Goal: Check status: Check status

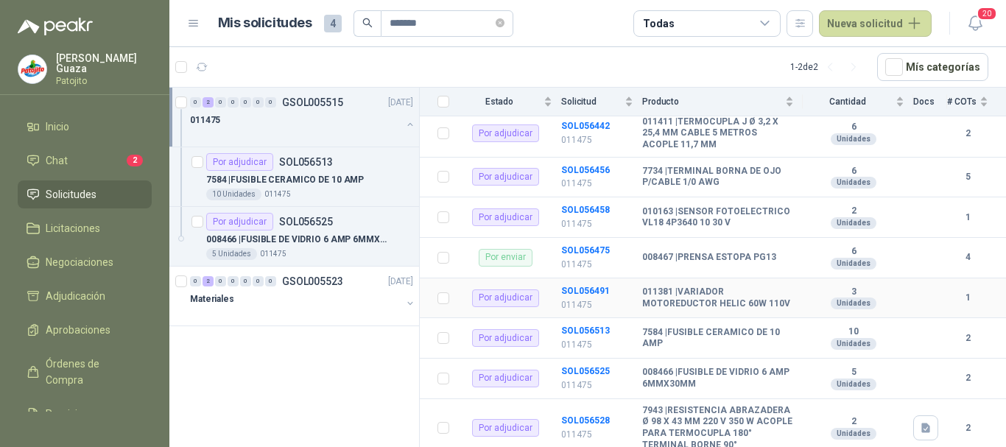
scroll to position [303, 0]
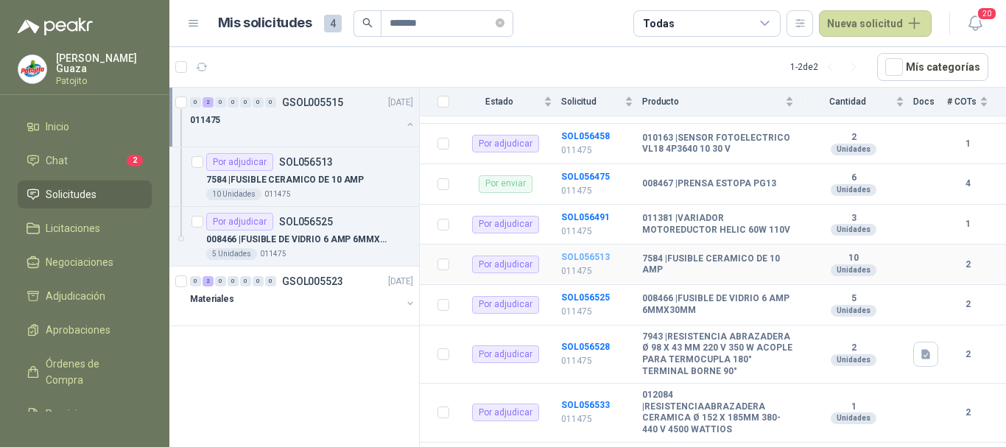
click at [596, 262] on b "SOL056513" at bounding box center [585, 257] width 49 height 10
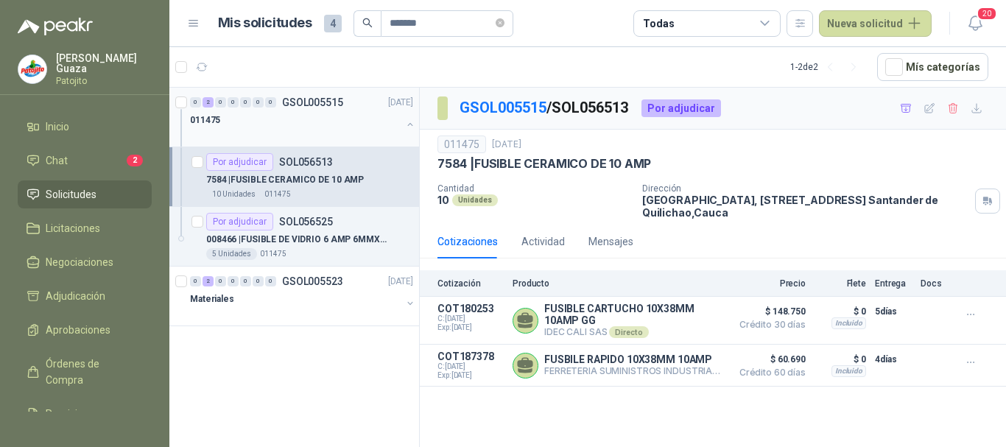
click at [298, 99] on p "GSOL005515" at bounding box center [312, 102] width 61 height 10
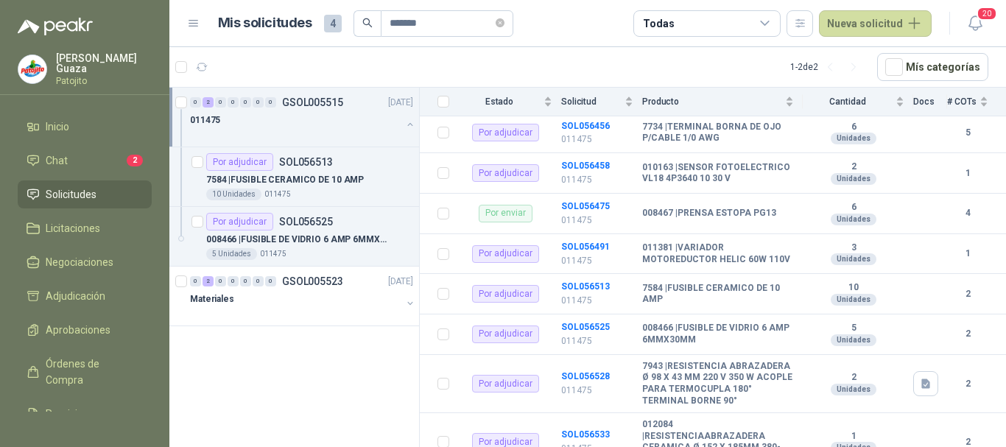
scroll to position [295, 0]
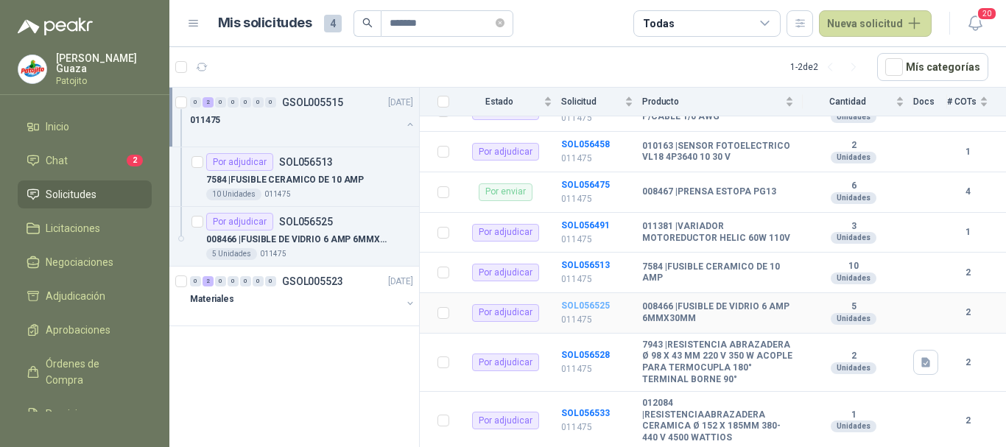
click at [571, 311] on b "SOL056525" at bounding box center [585, 305] width 49 height 10
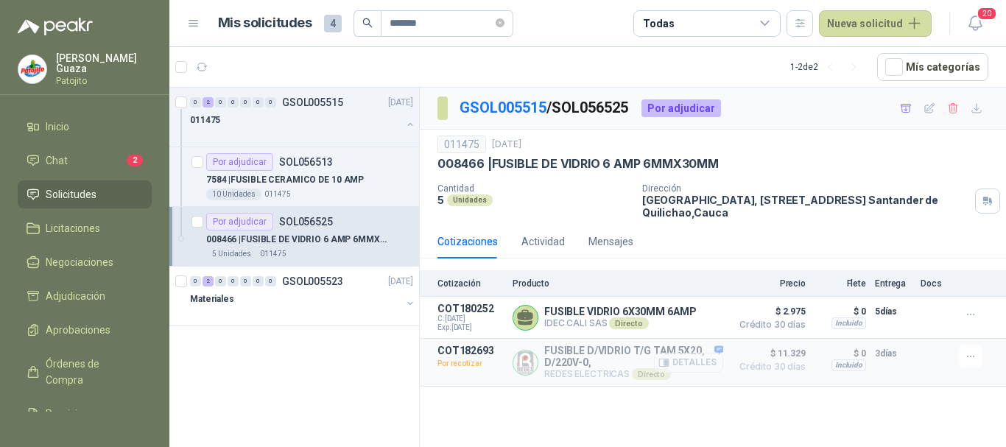
click at [668, 366] on icon "button" at bounding box center [664, 362] width 10 height 7
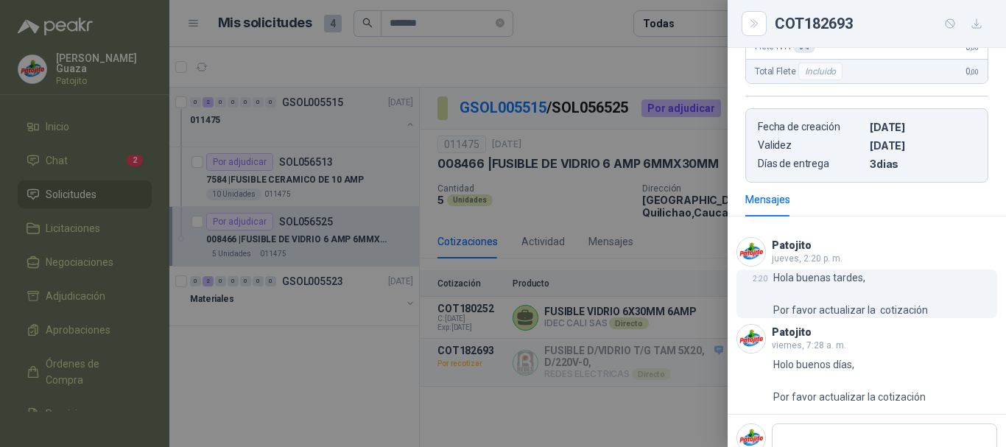
scroll to position [353, 0]
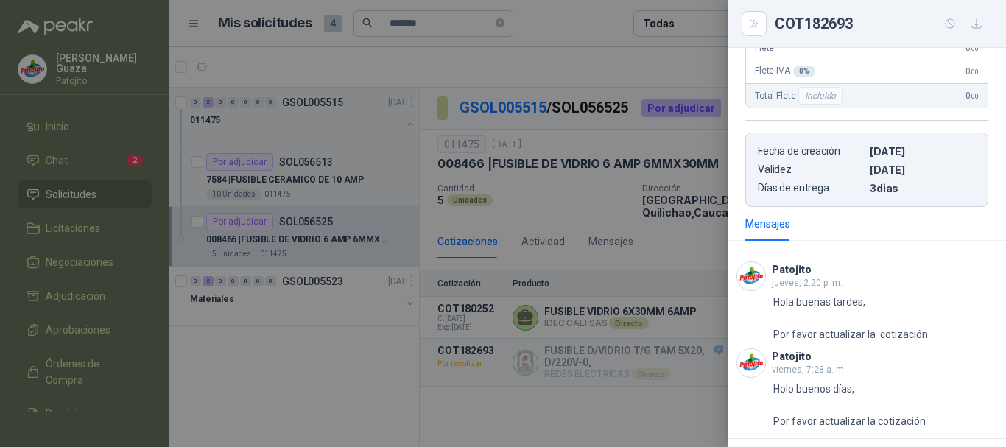
click at [683, 258] on div at bounding box center [503, 223] width 1006 height 447
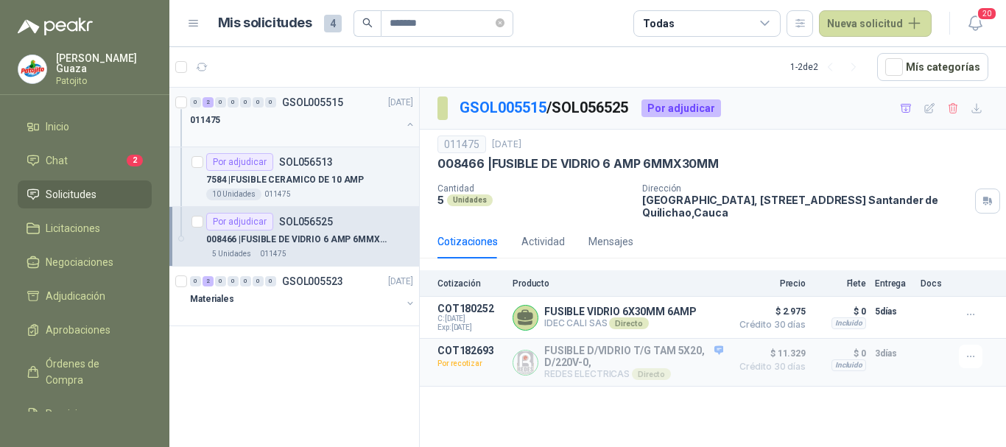
click at [297, 99] on p "GSOL005515" at bounding box center [312, 102] width 61 height 10
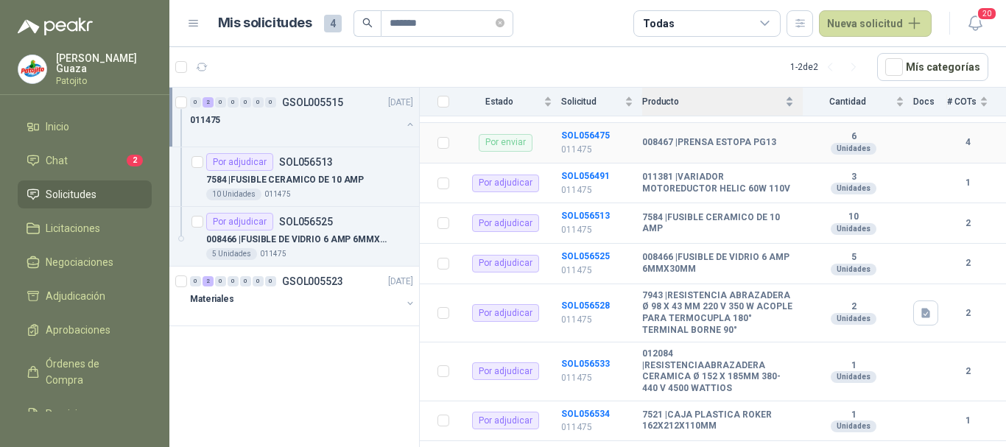
scroll to position [368, 0]
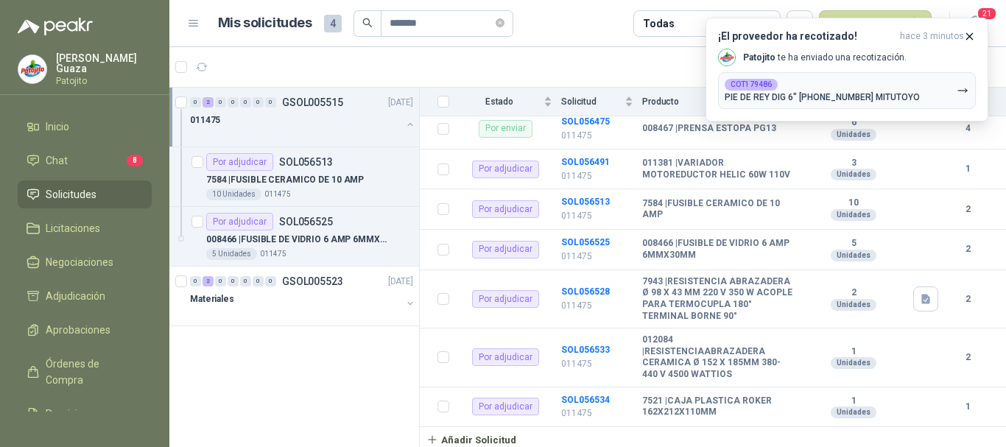
click at [72, 175] on ul "Inicio Chat 8 Solicitudes Licitaciones Negociaciones Adjudicación Aprobaciones …" at bounding box center [84, 262] width 169 height 299
click at [72, 191] on span "Solicitudes" at bounding box center [71, 194] width 51 height 16
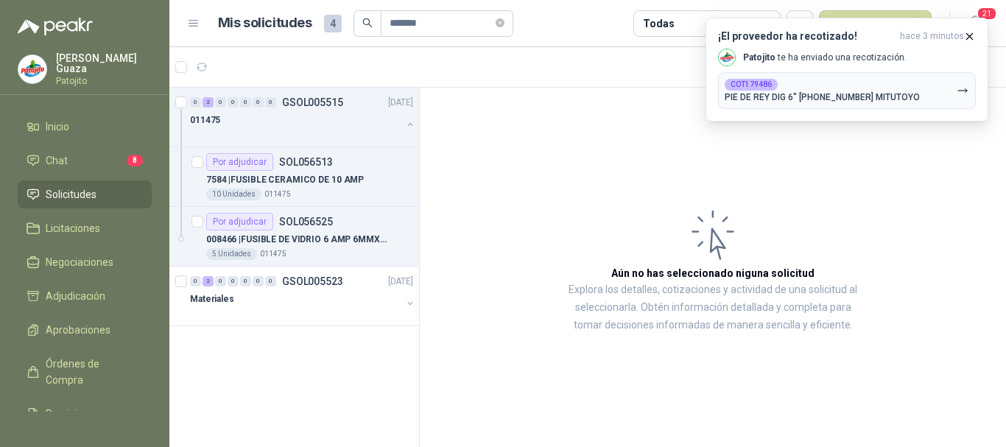
drag, startPoint x: 72, startPoint y: 191, endPoint x: 459, endPoint y: 66, distance: 406.3
click at [73, 192] on span "Solicitudes" at bounding box center [71, 194] width 51 height 16
click at [504, 21] on icon "close-circle" at bounding box center [500, 22] width 9 height 9
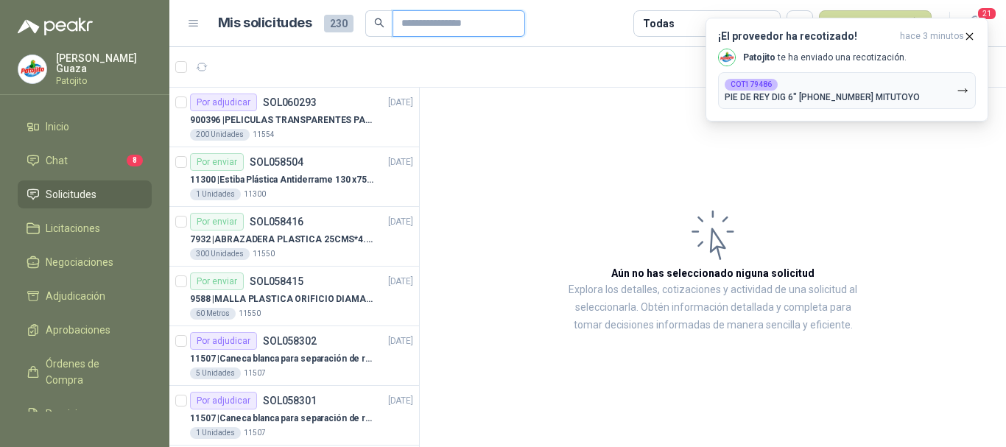
click at [434, 25] on input "text" at bounding box center [452, 23] width 103 height 25
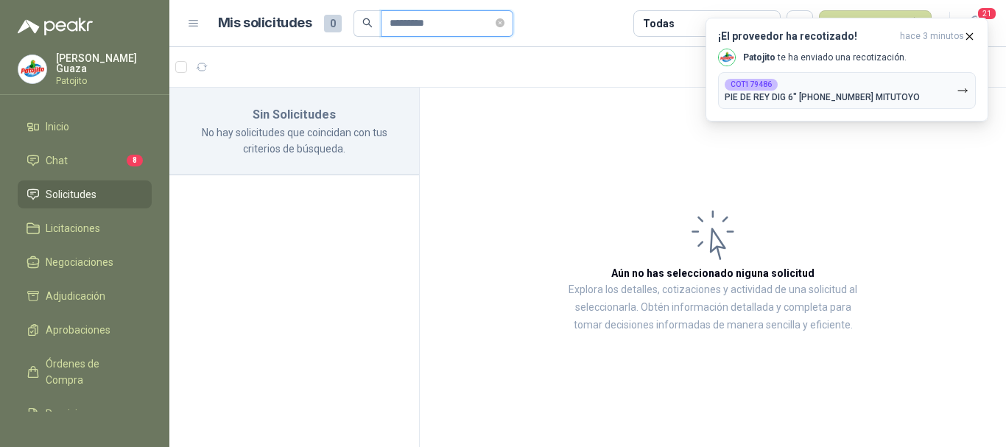
type input "*********"
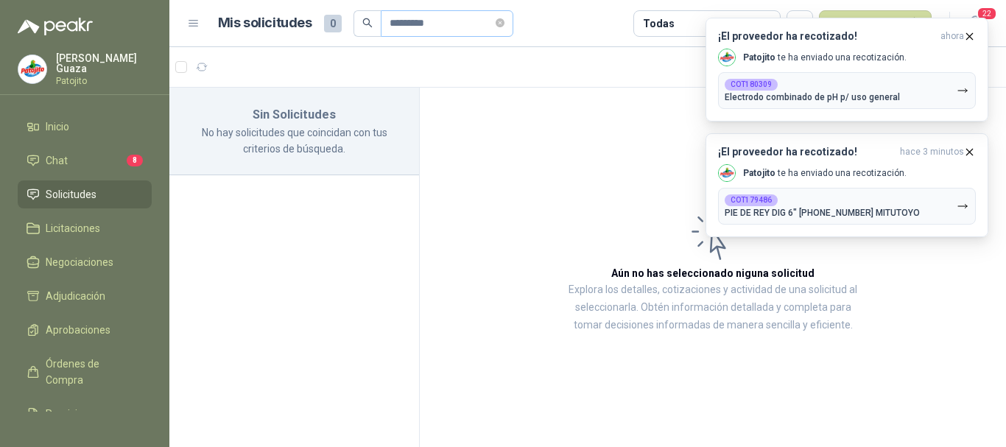
click at [513, 27] on span "*********" at bounding box center [447, 23] width 133 height 27
click at [504, 24] on icon "close-circle" at bounding box center [500, 22] width 9 height 9
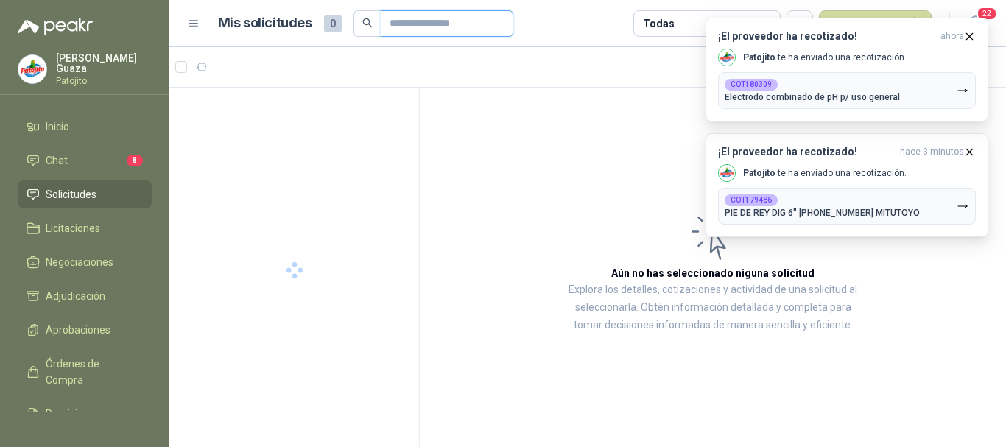
click at [479, 18] on input "text" at bounding box center [441, 23] width 103 height 25
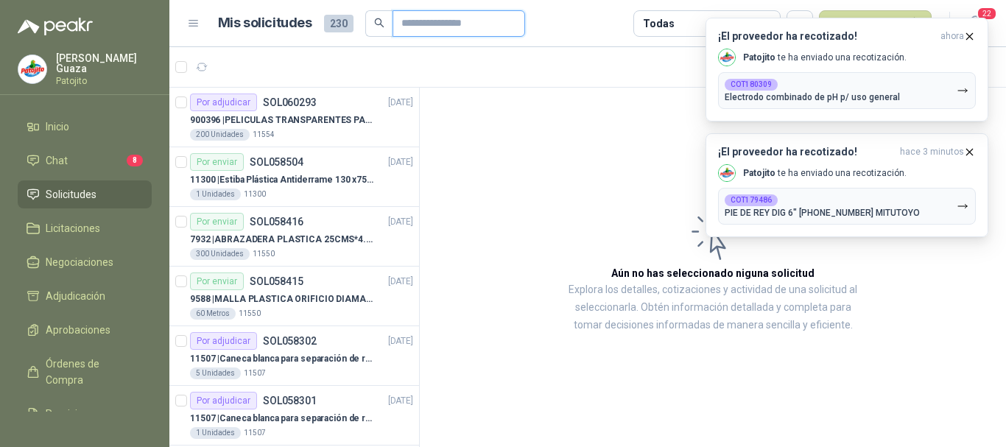
type input "******"
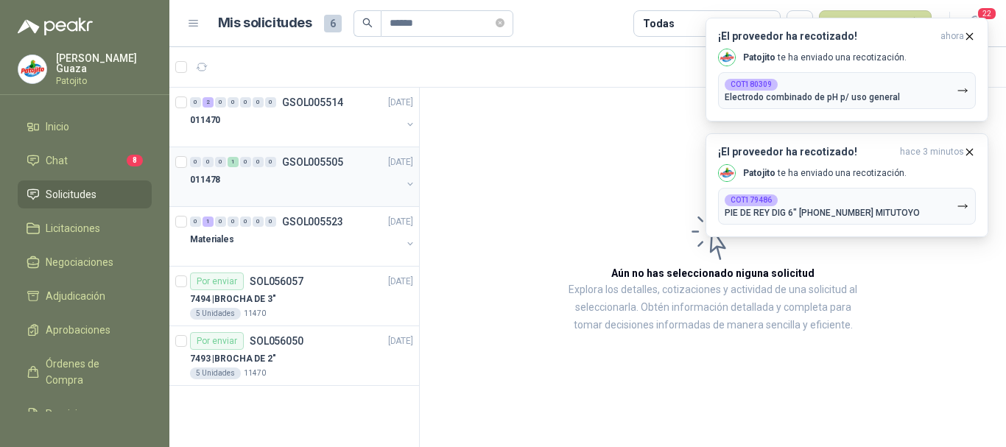
click at [297, 154] on div "0 0 0 1 0 0 0 GSOL005505 [DATE]" at bounding box center [303, 162] width 226 height 18
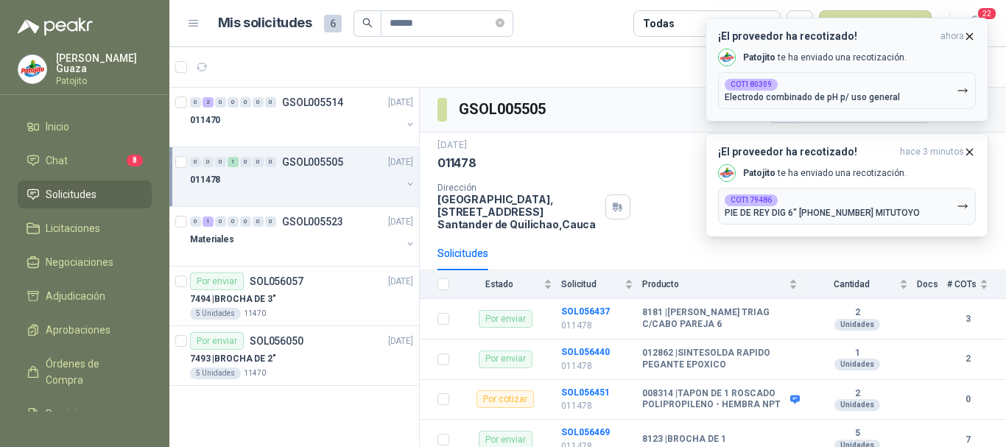
click at [965, 33] on icon "button" at bounding box center [969, 36] width 13 height 13
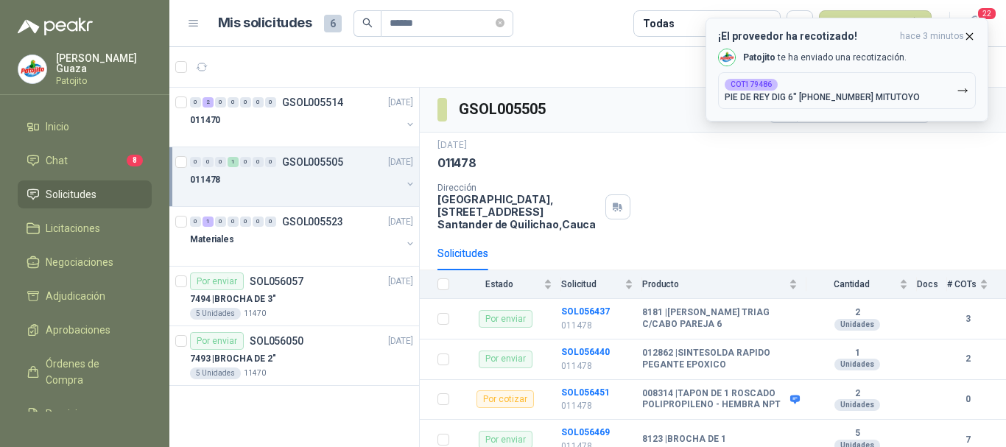
click at [968, 39] on icon "button" at bounding box center [969, 36] width 13 height 13
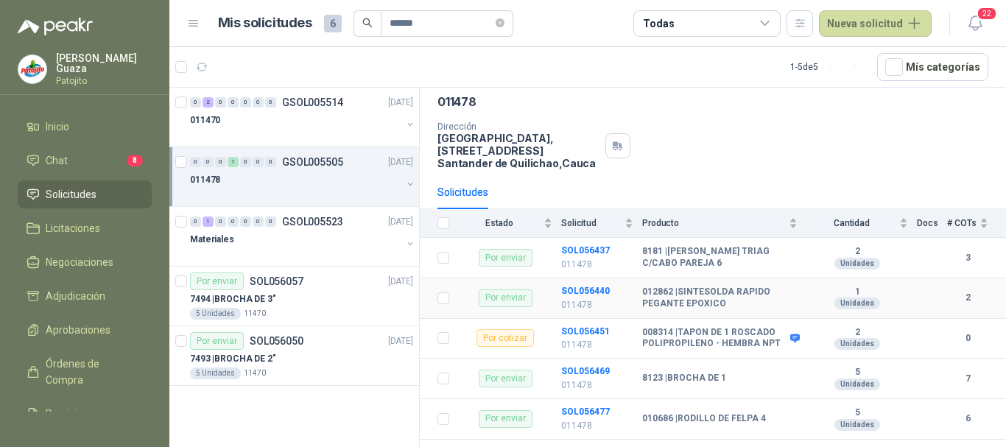
scroll to position [135, 0]
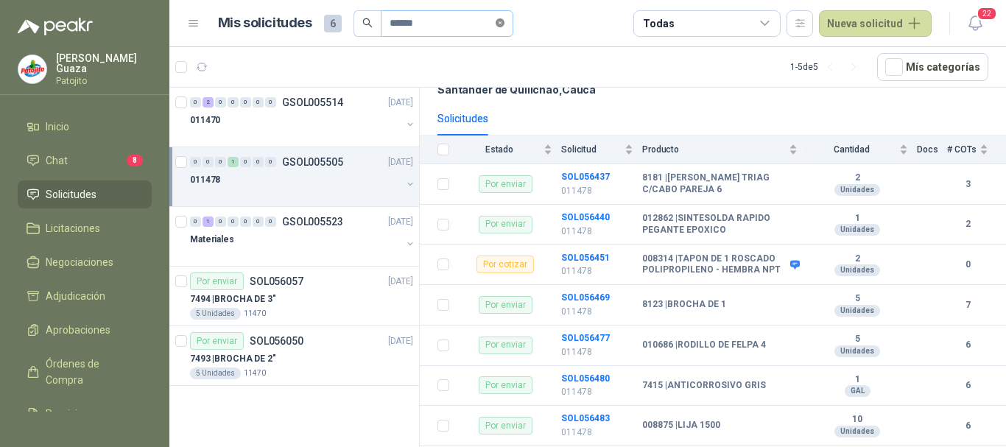
click at [504, 25] on icon "close-circle" at bounding box center [500, 22] width 9 height 9
click at [475, 25] on input "text" at bounding box center [441, 23] width 103 height 25
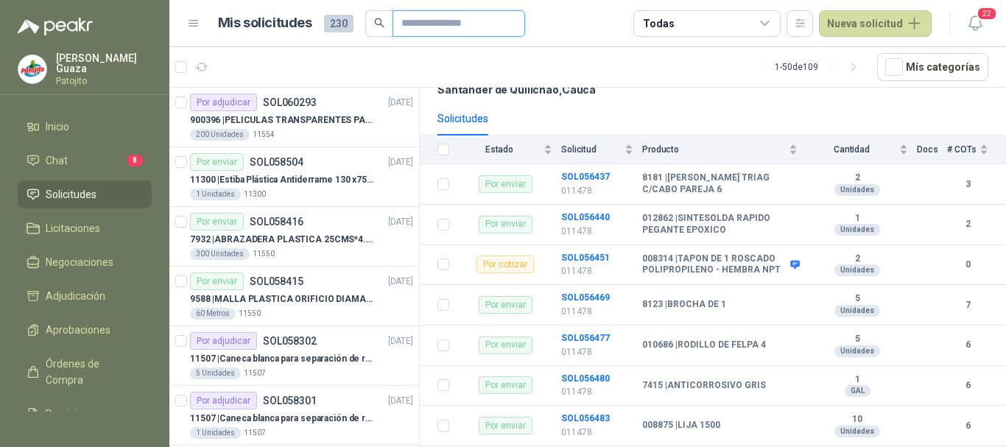
type input "*******"
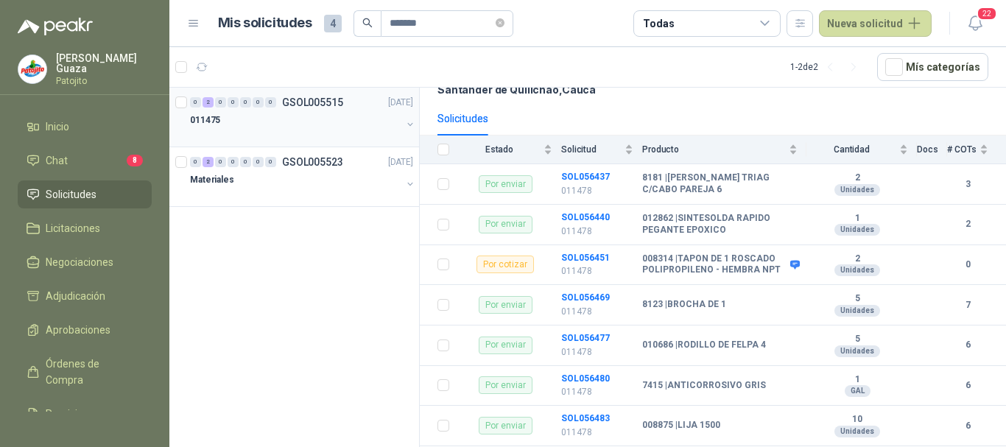
click at [328, 103] on p "GSOL005515" at bounding box center [312, 102] width 61 height 10
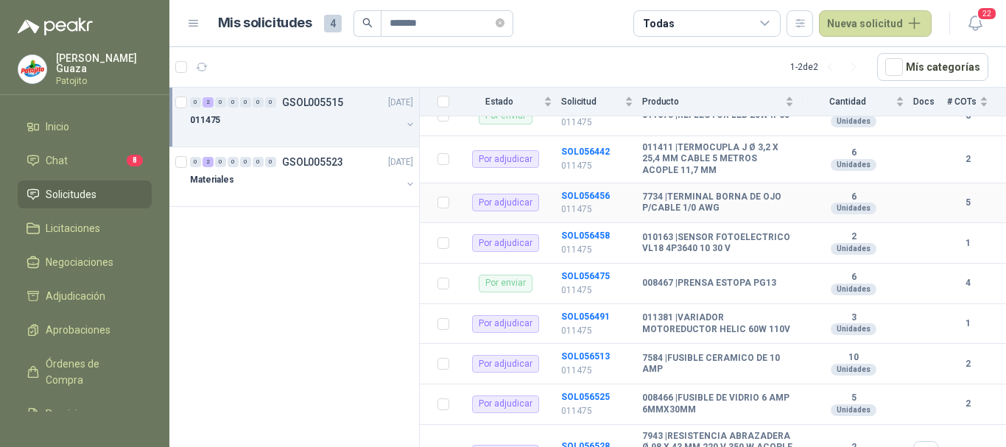
scroll to position [229, 0]
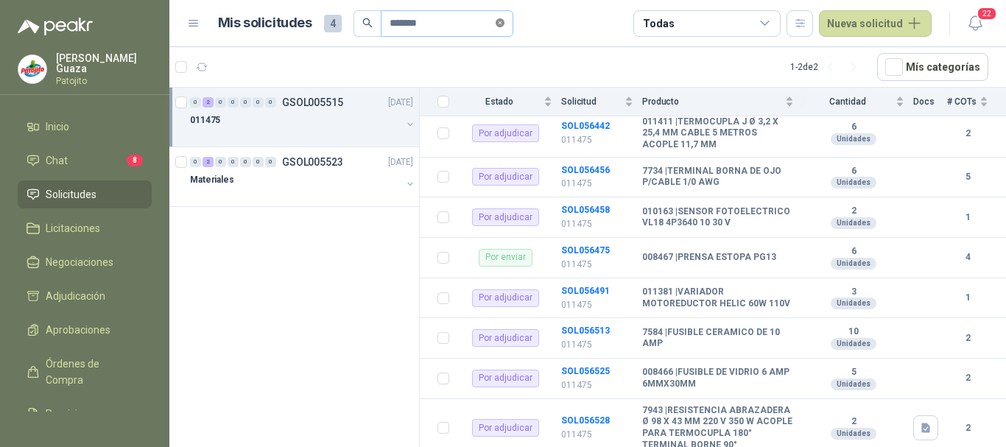
click at [504, 24] on icon "close-circle" at bounding box center [500, 22] width 9 height 9
click at [487, 23] on input "text" at bounding box center [441, 23] width 103 height 25
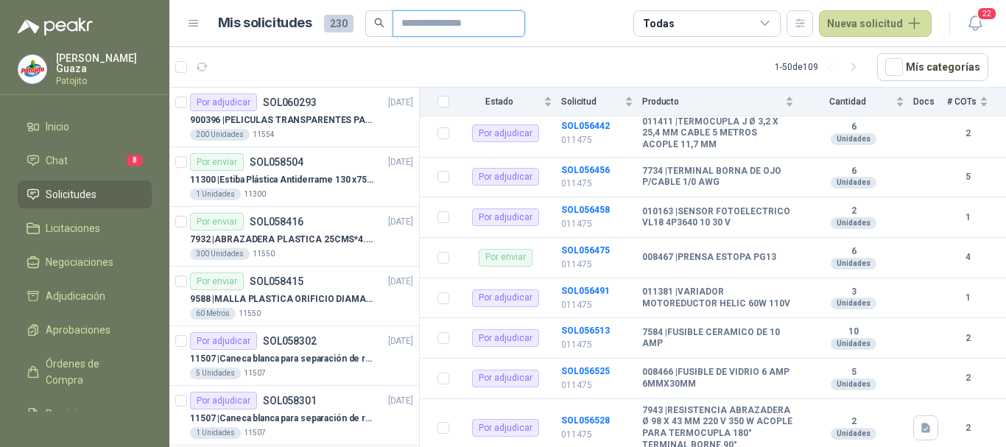
type input "****"
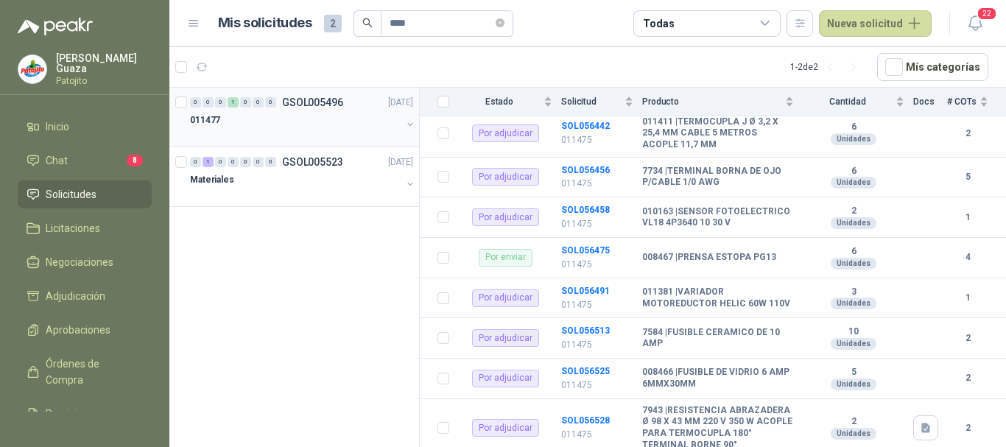
click at [341, 101] on p "GSOL005496" at bounding box center [312, 102] width 61 height 10
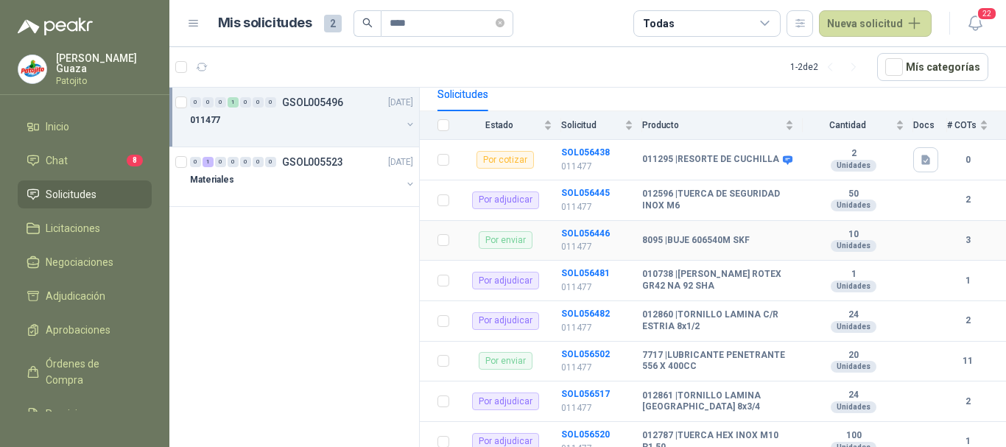
scroll to position [194, 0]
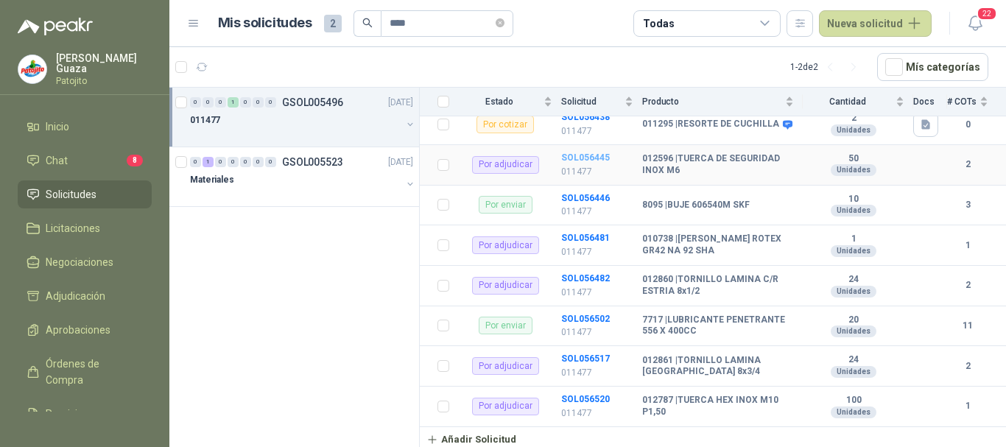
click at [587, 154] on b "SOL056445" at bounding box center [585, 157] width 49 height 10
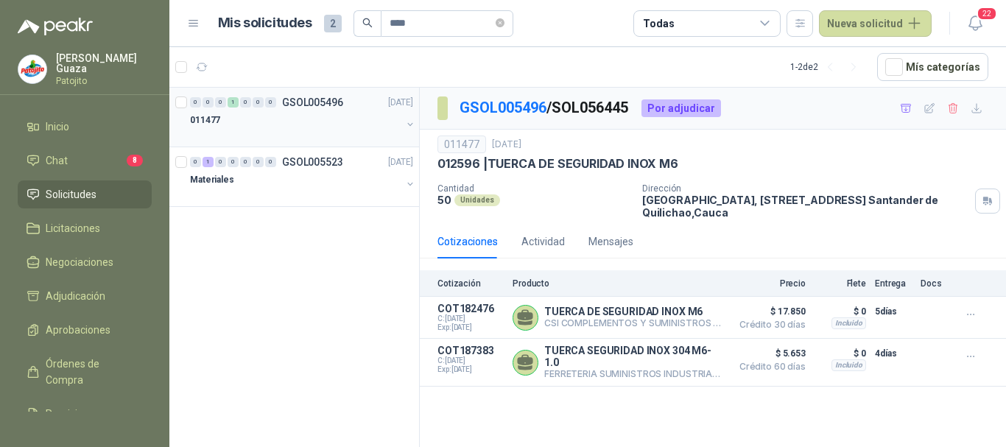
click at [326, 102] on p "GSOL005496" at bounding box center [312, 102] width 61 height 10
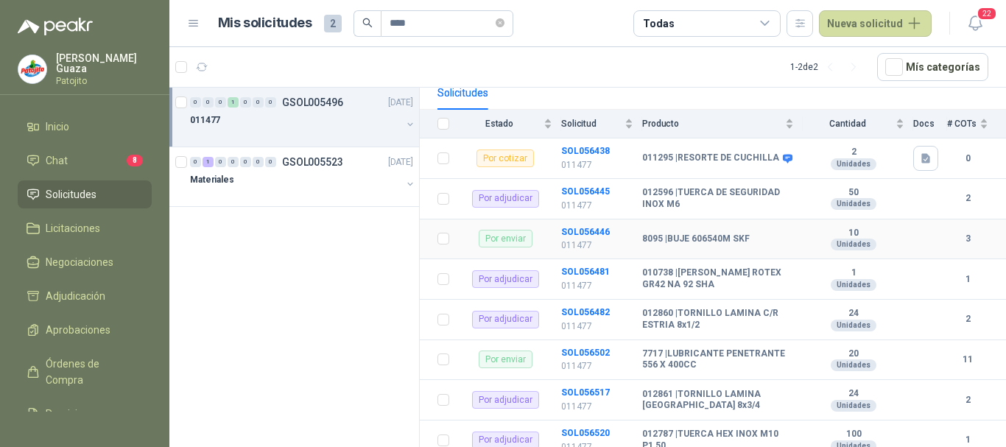
scroll to position [194, 0]
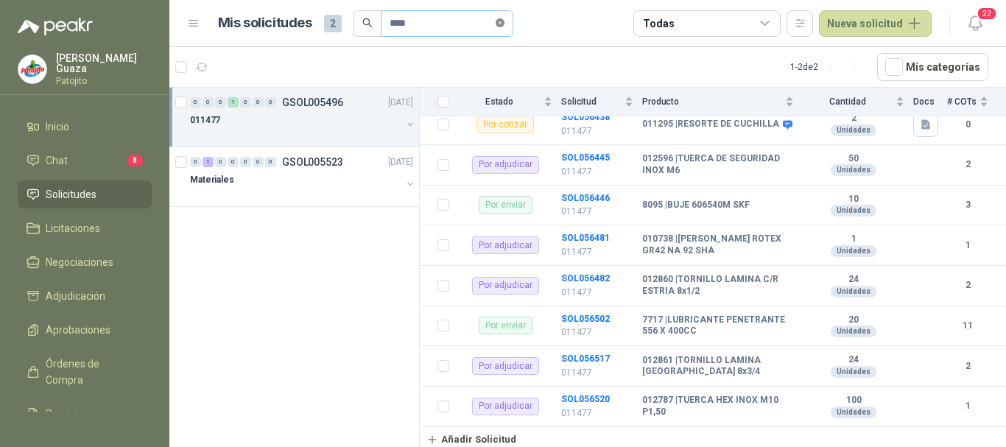
click at [504, 23] on icon "close-circle" at bounding box center [500, 22] width 9 height 9
click at [473, 13] on input "text" at bounding box center [441, 23] width 103 height 25
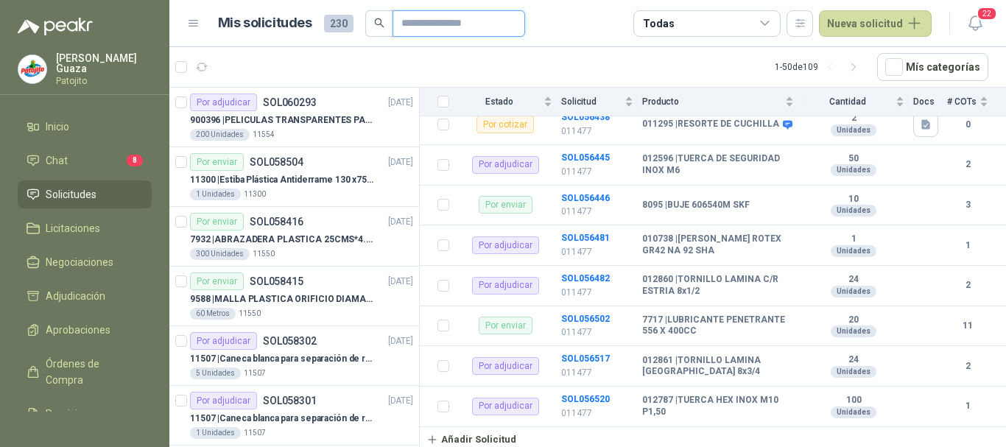
type input "*******"
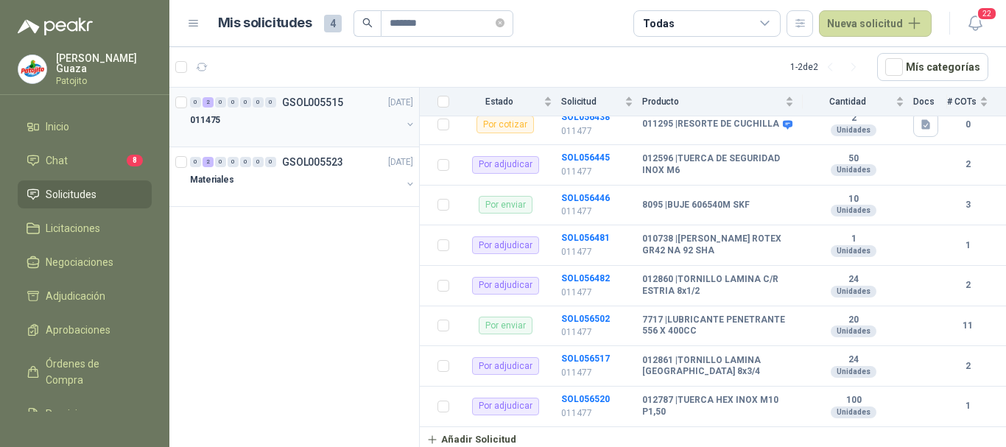
click at [289, 102] on p "GSOL005515" at bounding box center [312, 102] width 61 height 10
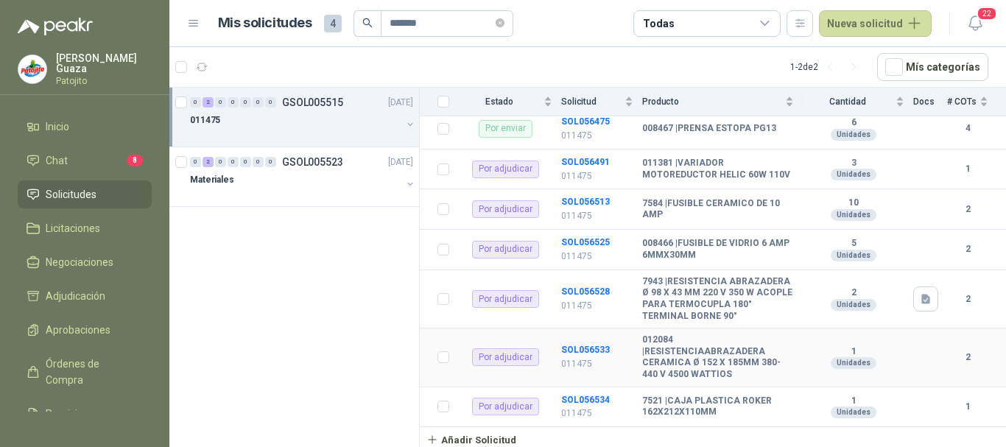
scroll to position [376, 0]
click at [571, 349] on b "SOL056533" at bounding box center [585, 350] width 49 height 10
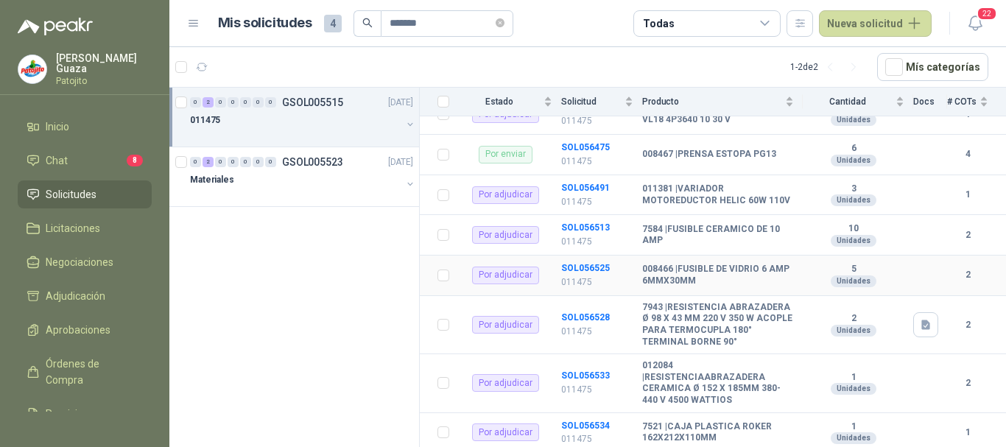
scroll to position [368, 0]
